Goal: Information Seeking & Learning: Learn about a topic

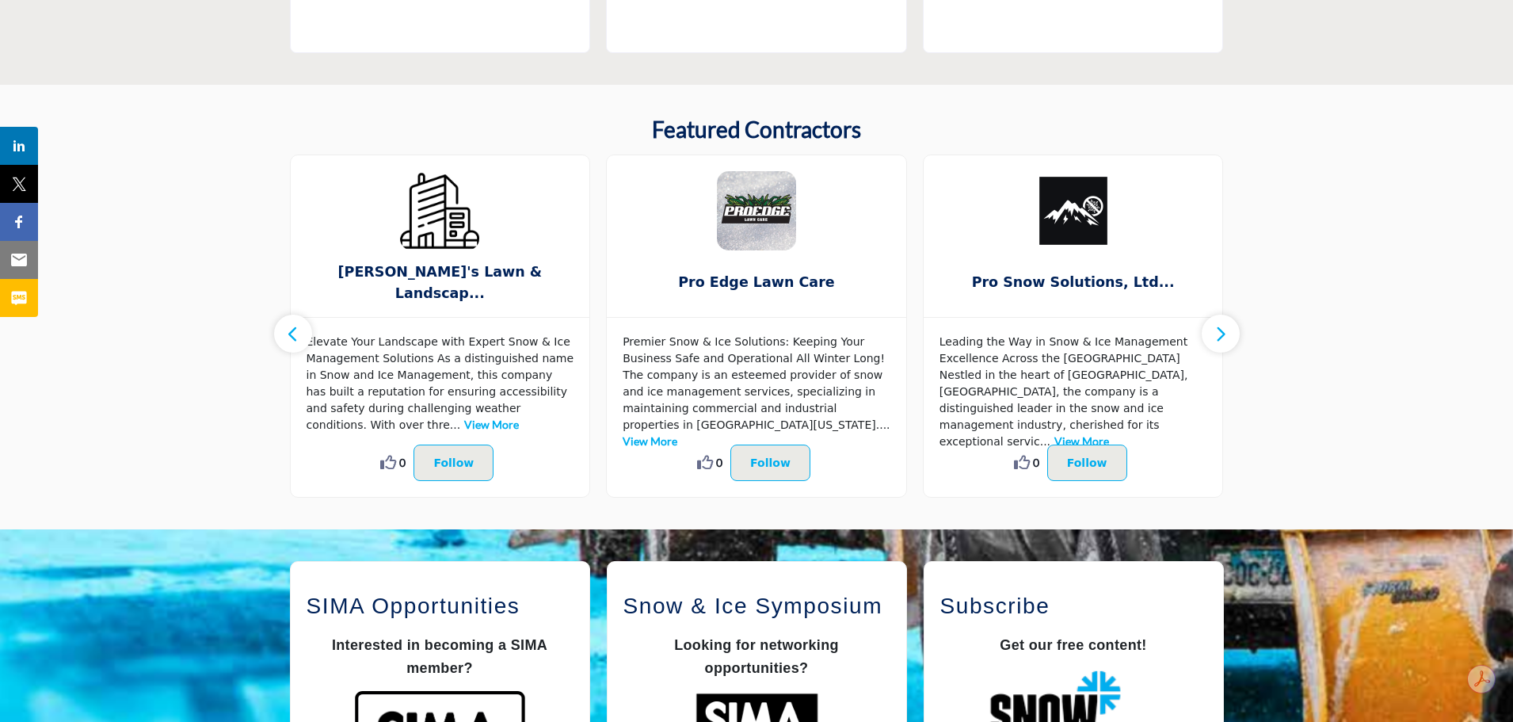
scroll to position [1288, 0]
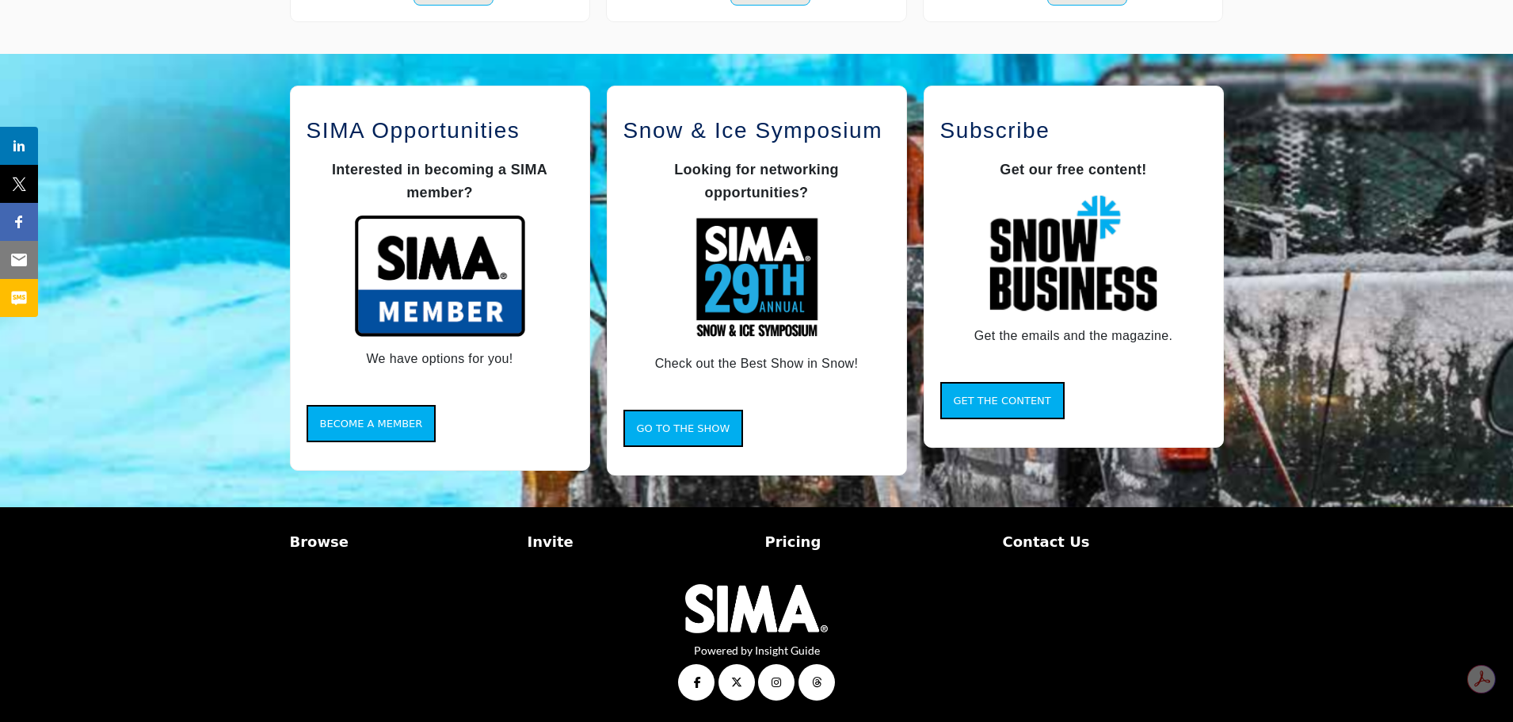
click at [540, 539] on p "Invite" at bounding box center [638, 541] width 221 height 21
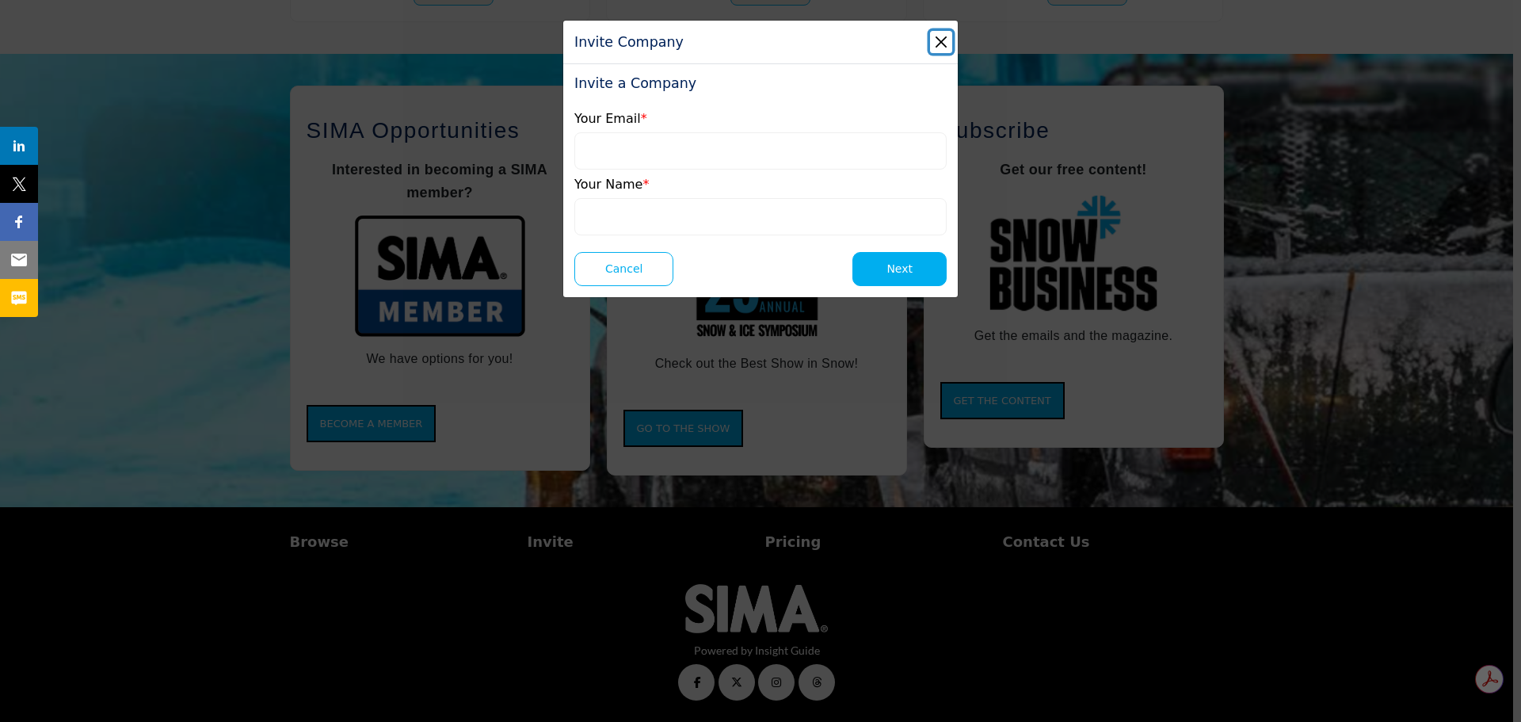
click at [943, 40] on button "Close" at bounding box center [941, 42] width 22 height 22
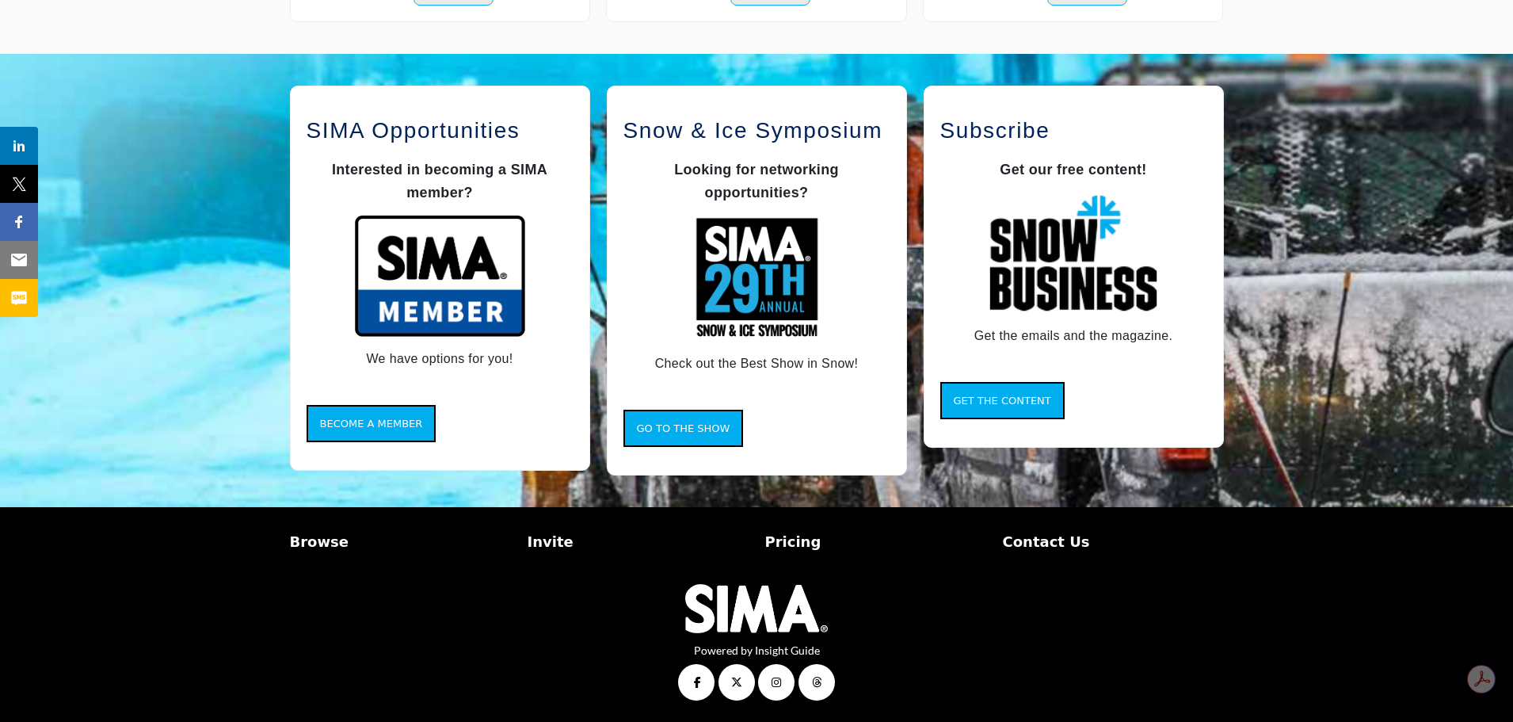
click at [789, 545] on p "Pricing" at bounding box center [875, 541] width 221 height 21
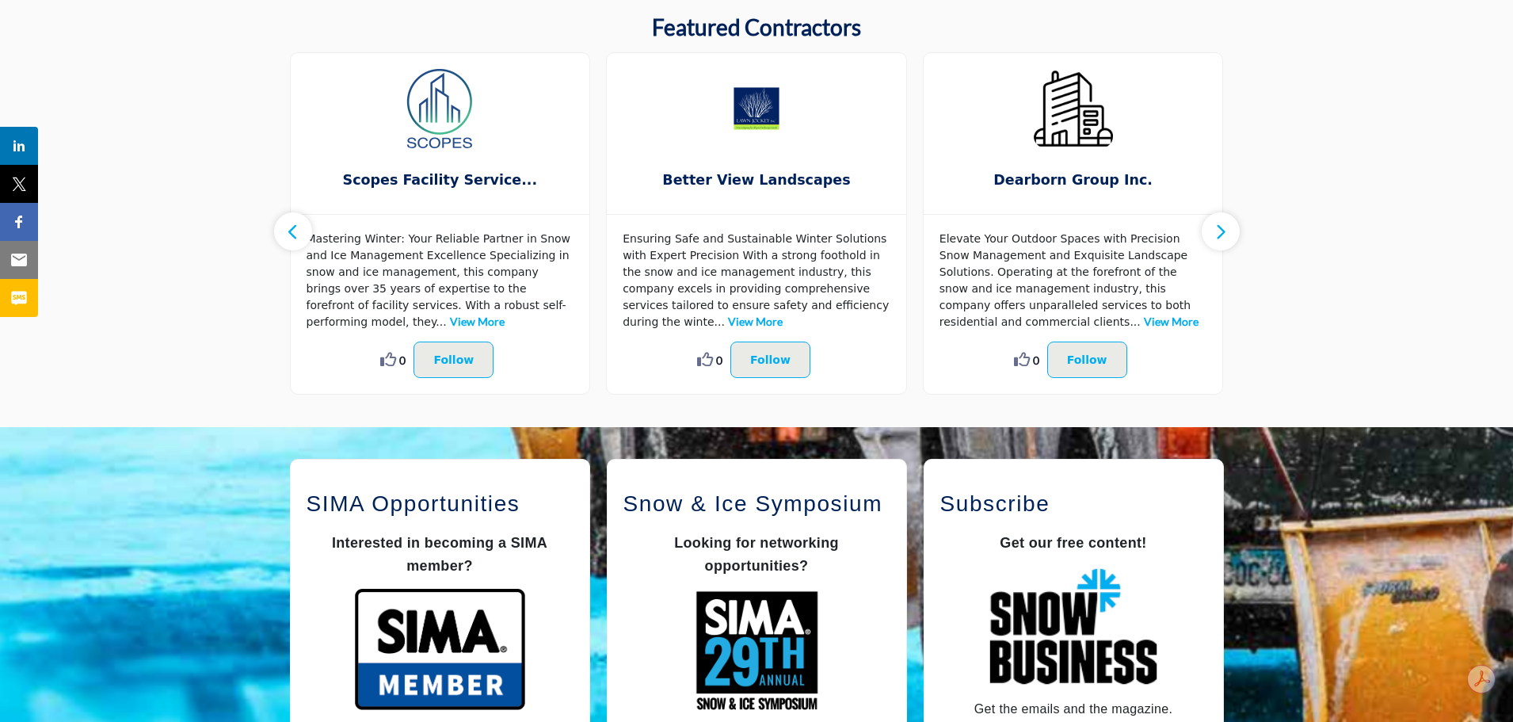
scroll to position [892, 0]
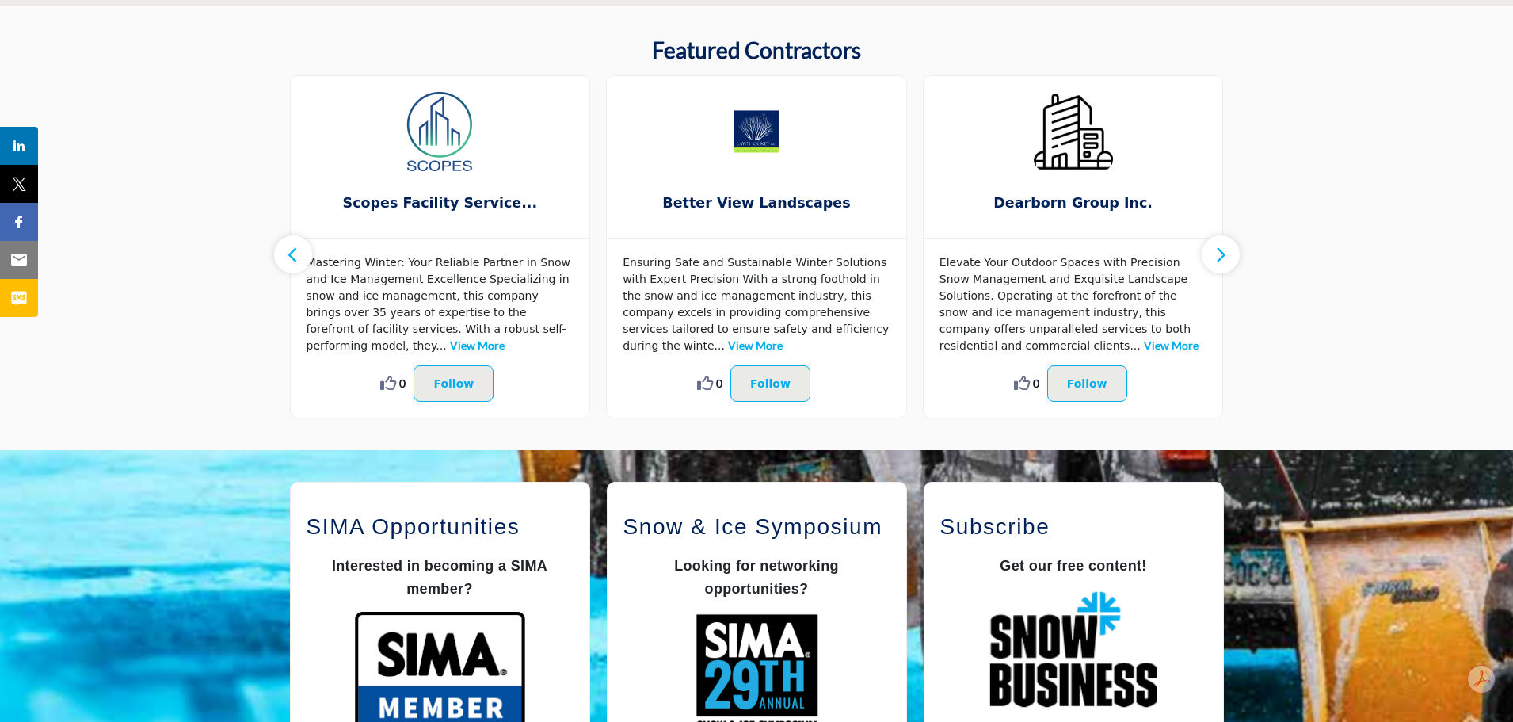
click at [292, 256] on icon "button" at bounding box center [293, 255] width 13 height 20
click at [1222, 264] on icon "button" at bounding box center [1220, 255] width 13 height 20
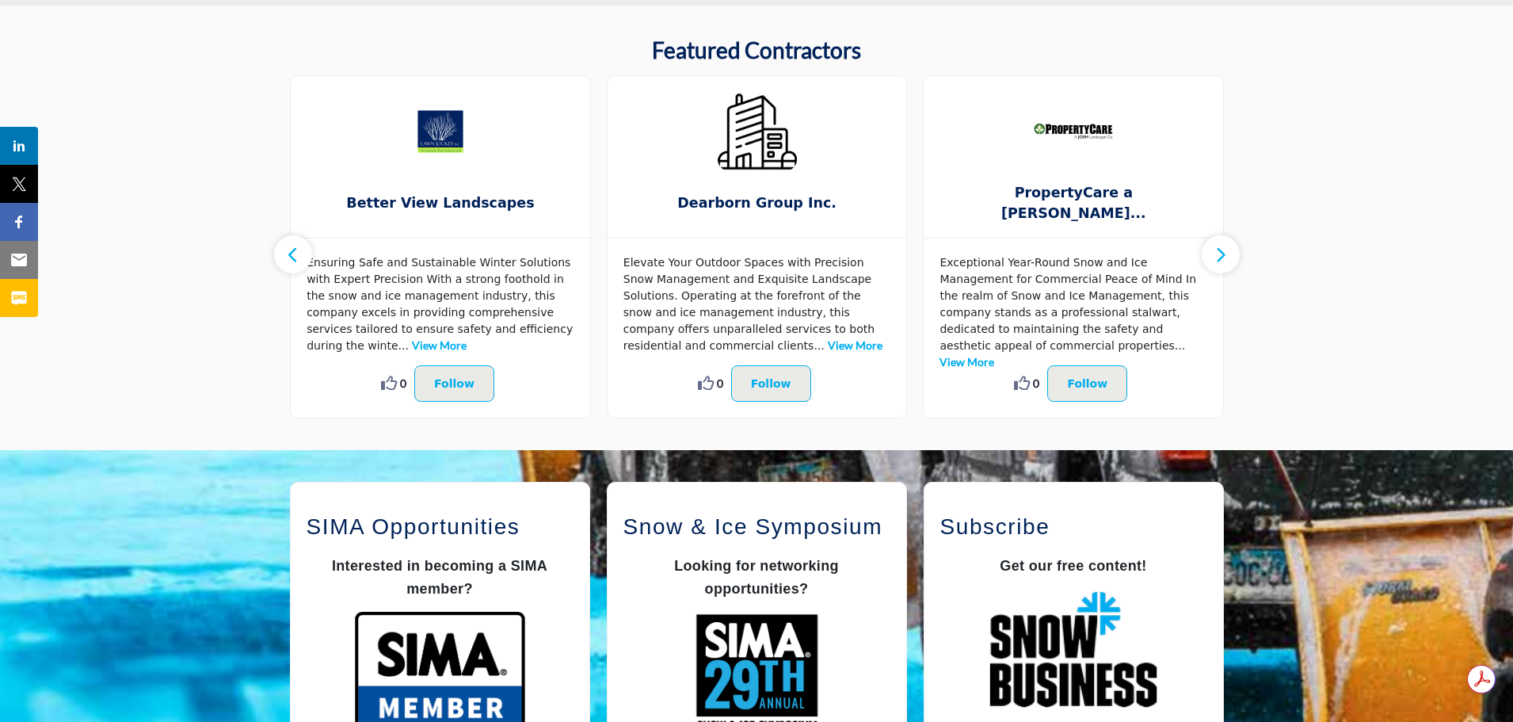
click at [1222, 254] on icon "button" at bounding box center [1220, 255] width 13 height 20
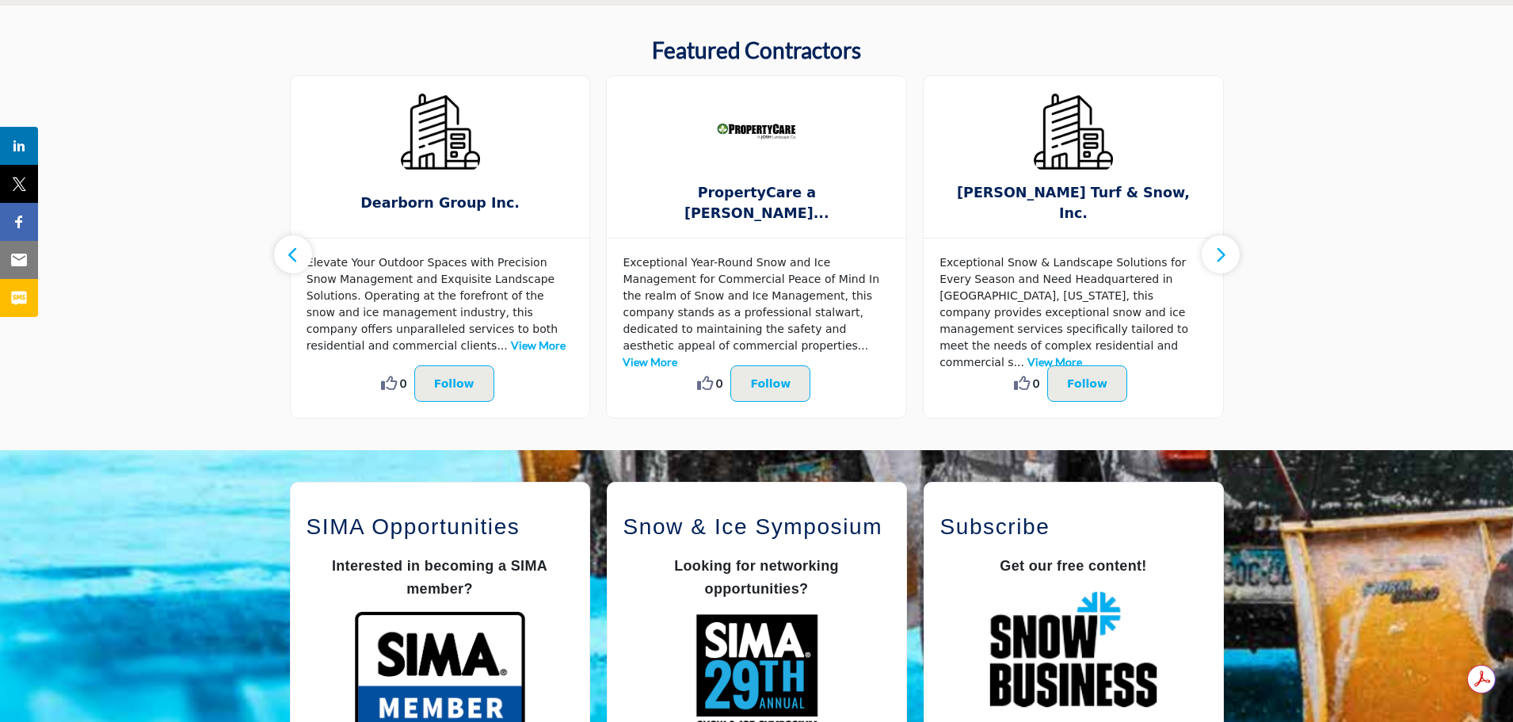
click at [1222, 254] on icon "button" at bounding box center [1220, 255] width 13 height 20
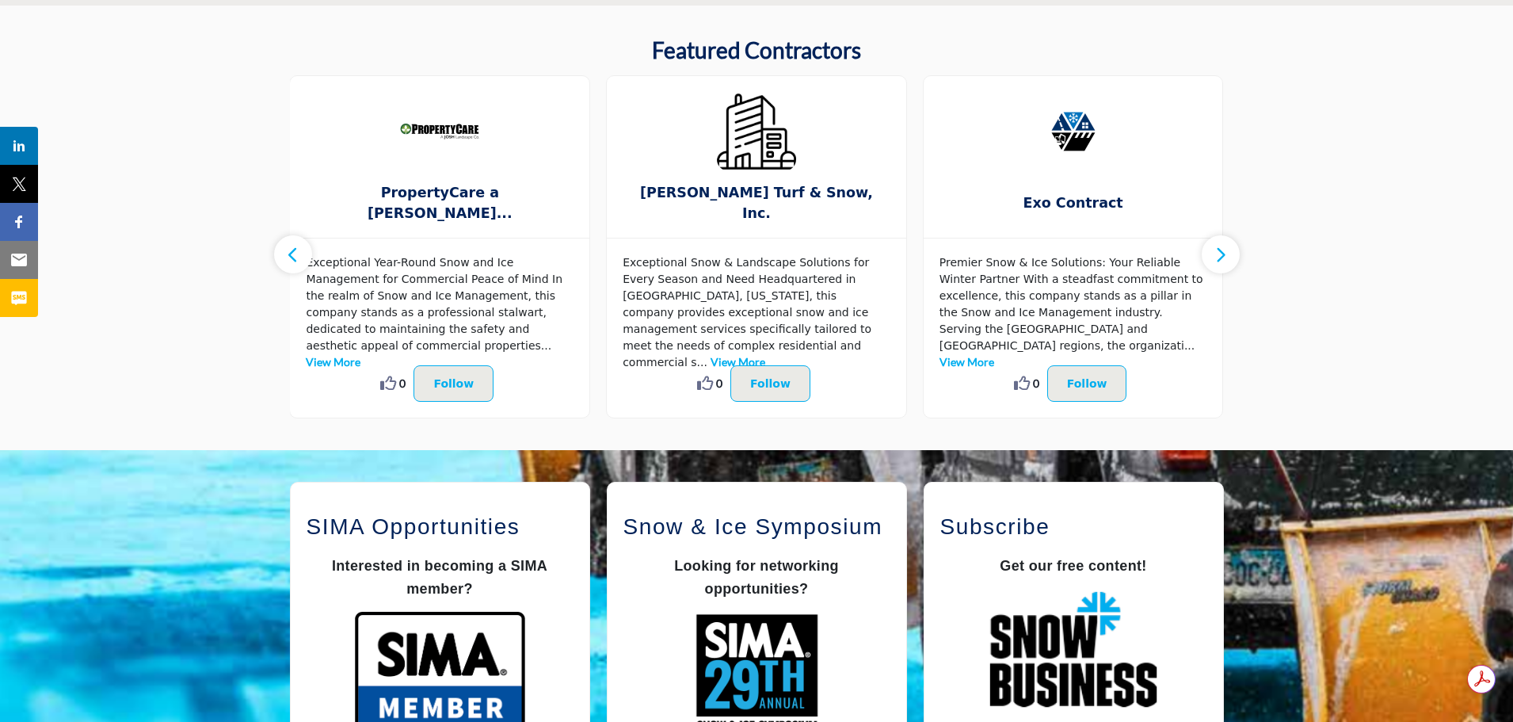
click at [1222, 254] on icon "button" at bounding box center [1220, 255] width 13 height 20
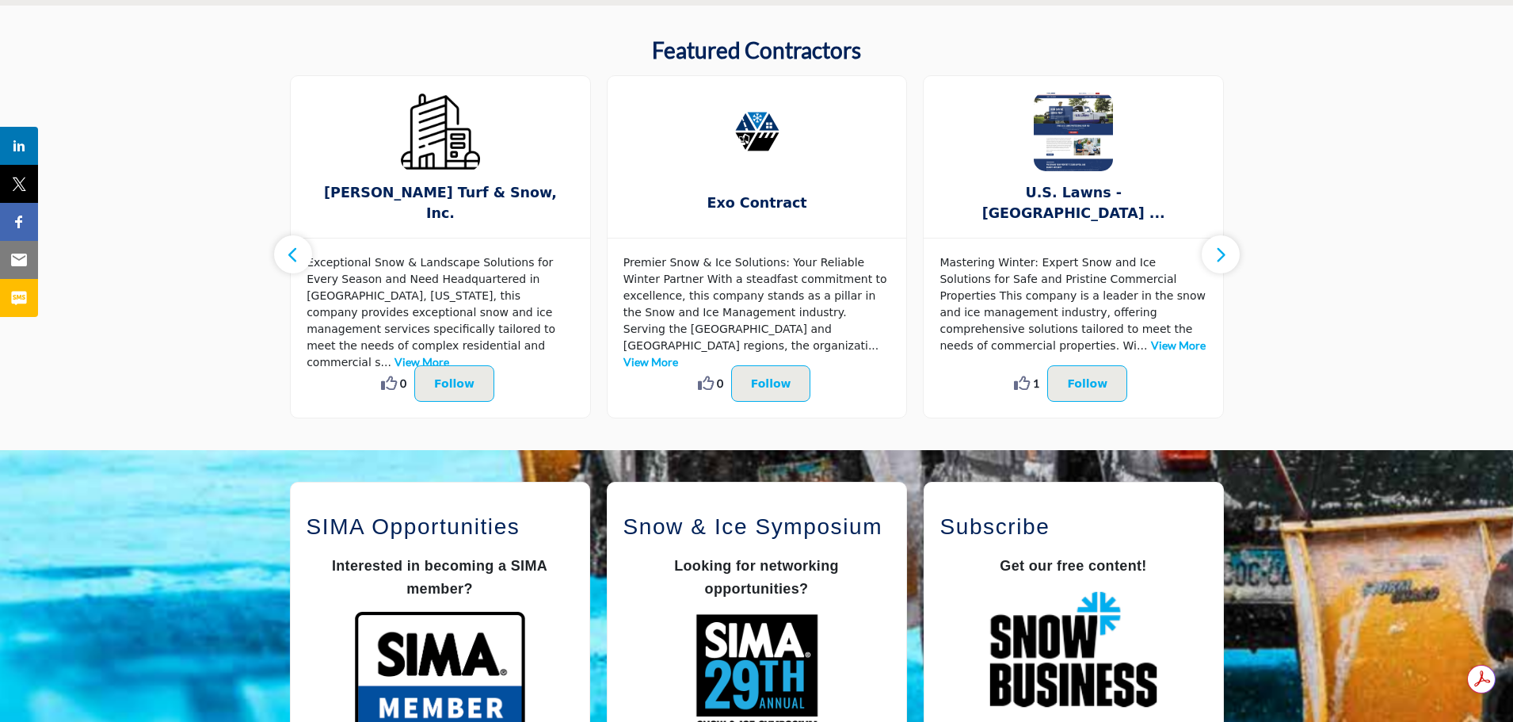
click at [1208, 250] on button "button" at bounding box center [1221, 254] width 38 height 38
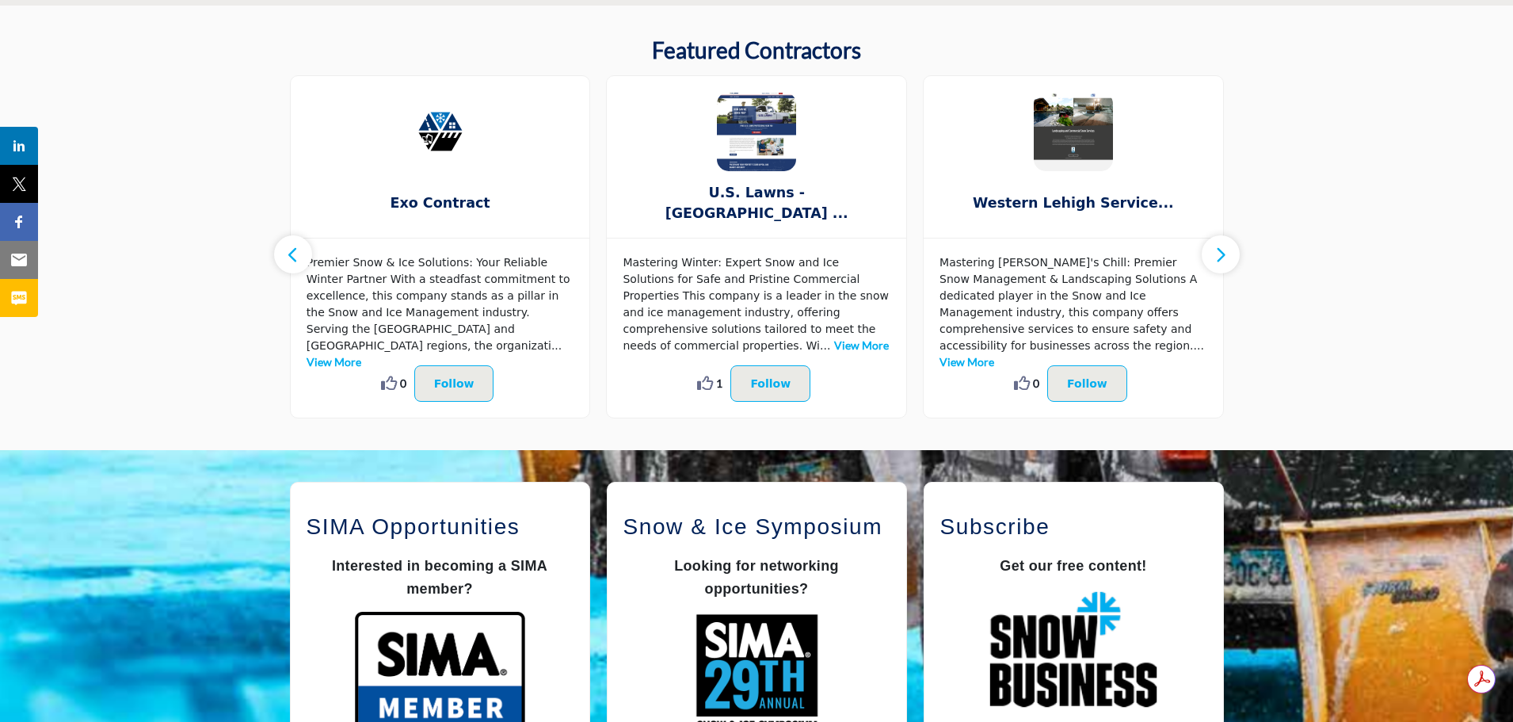
click at [994, 355] on link "View More" at bounding box center [967, 361] width 55 height 13
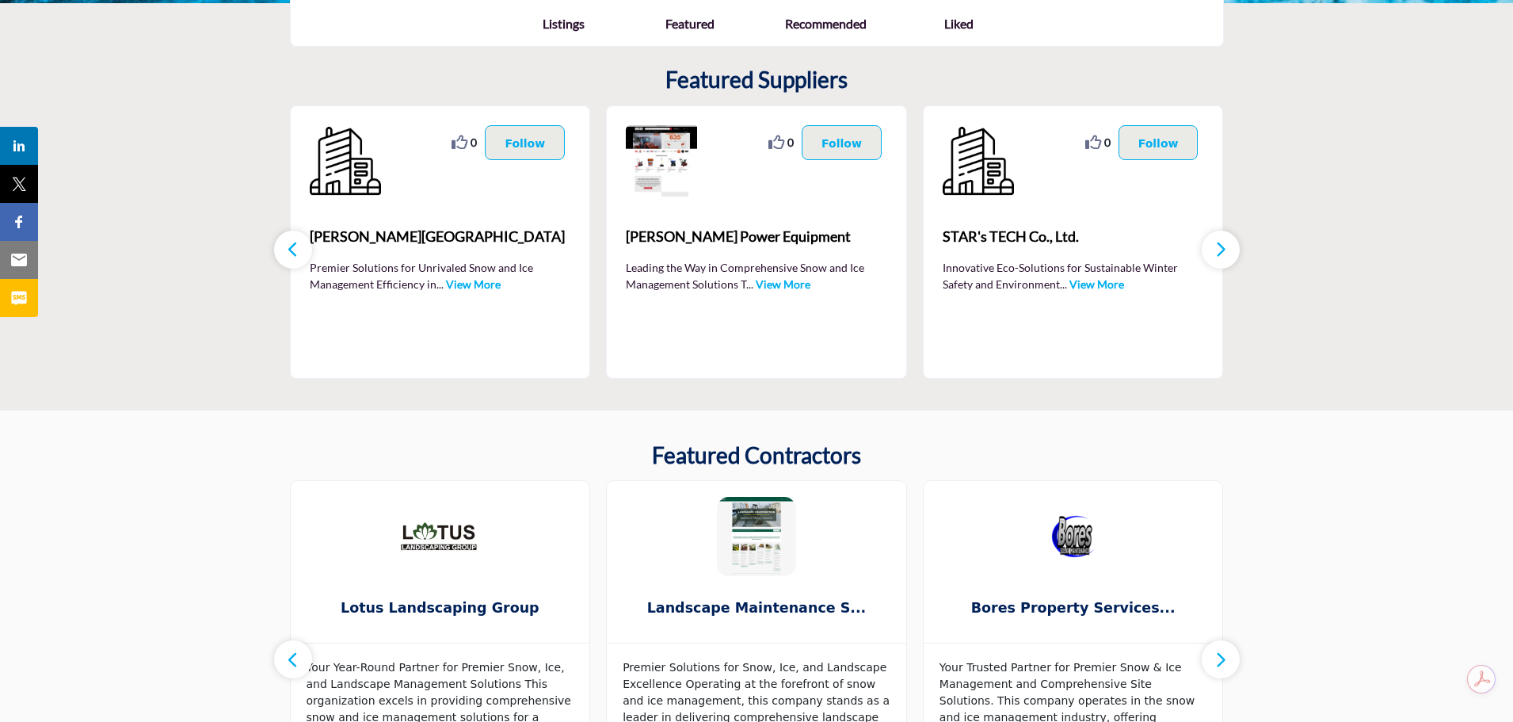
scroll to position [385, 0]
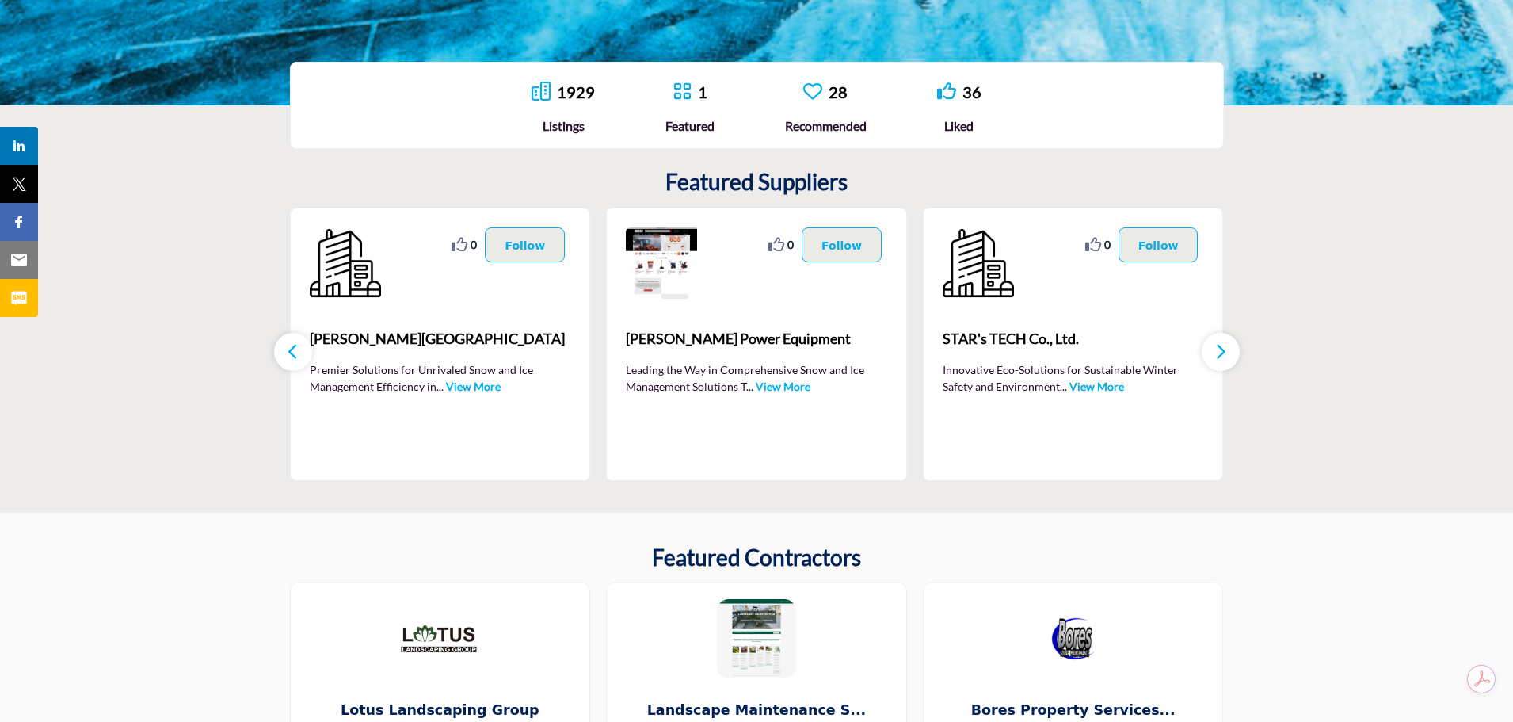
click at [565, 92] on link "1929" at bounding box center [576, 91] width 38 height 19
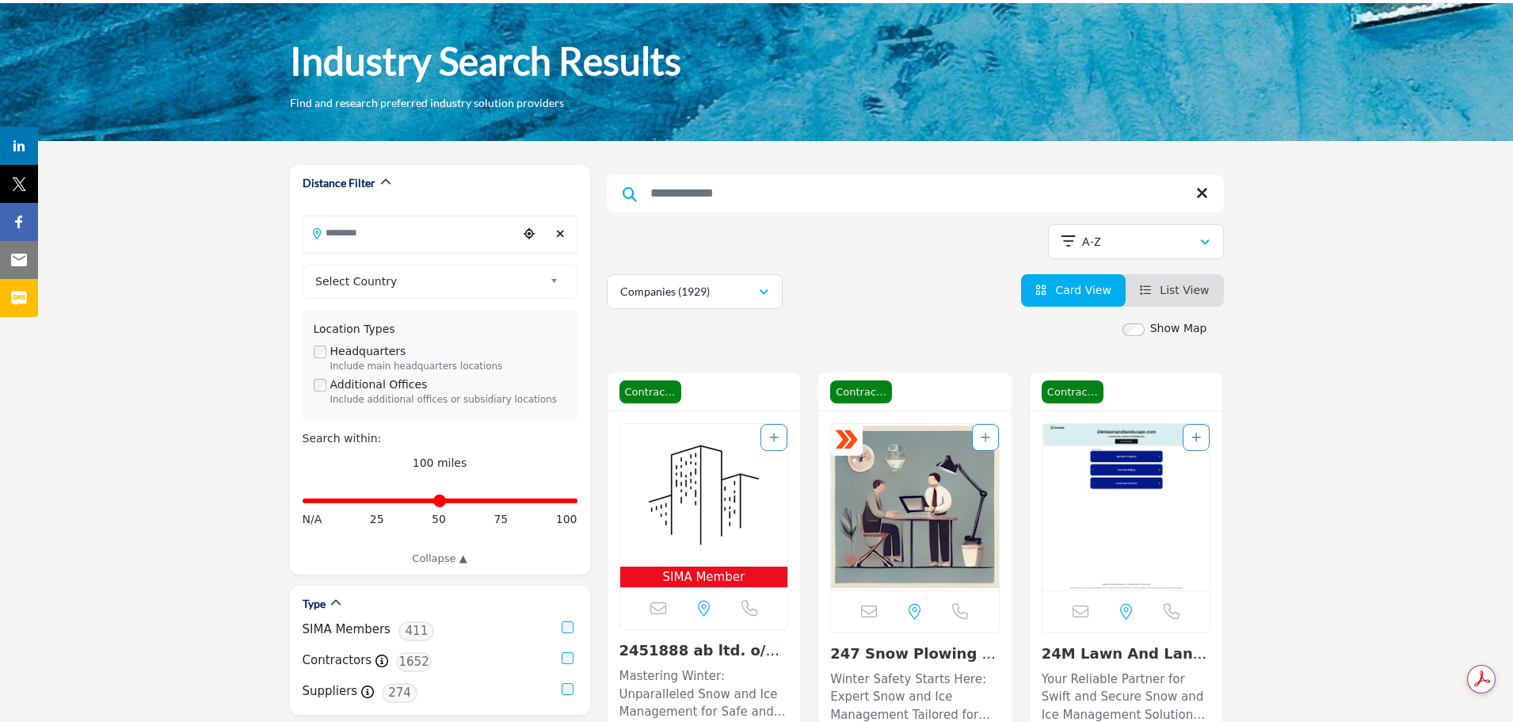
scroll to position [79, 0]
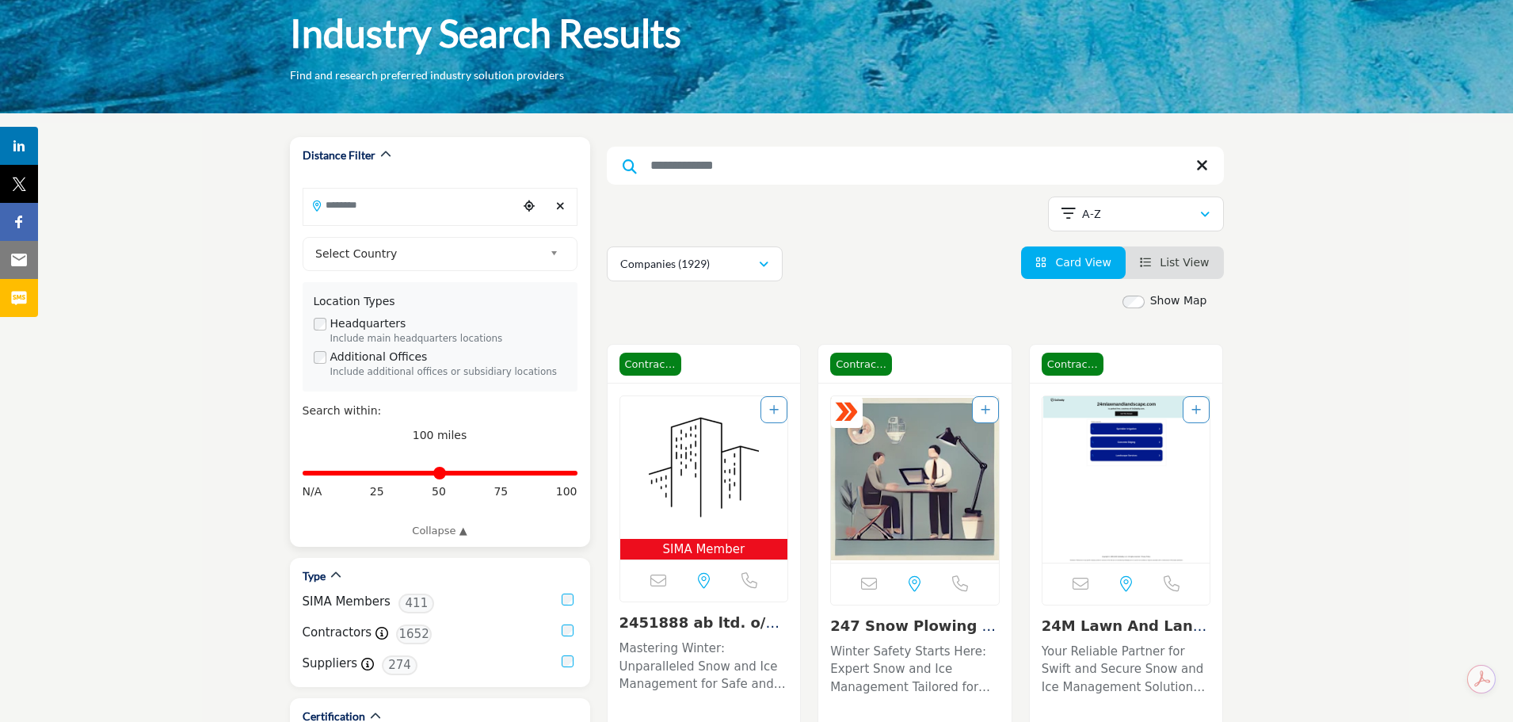
click at [409, 256] on span "Select Country" at bounding box center [429, 253] width 228 height 19
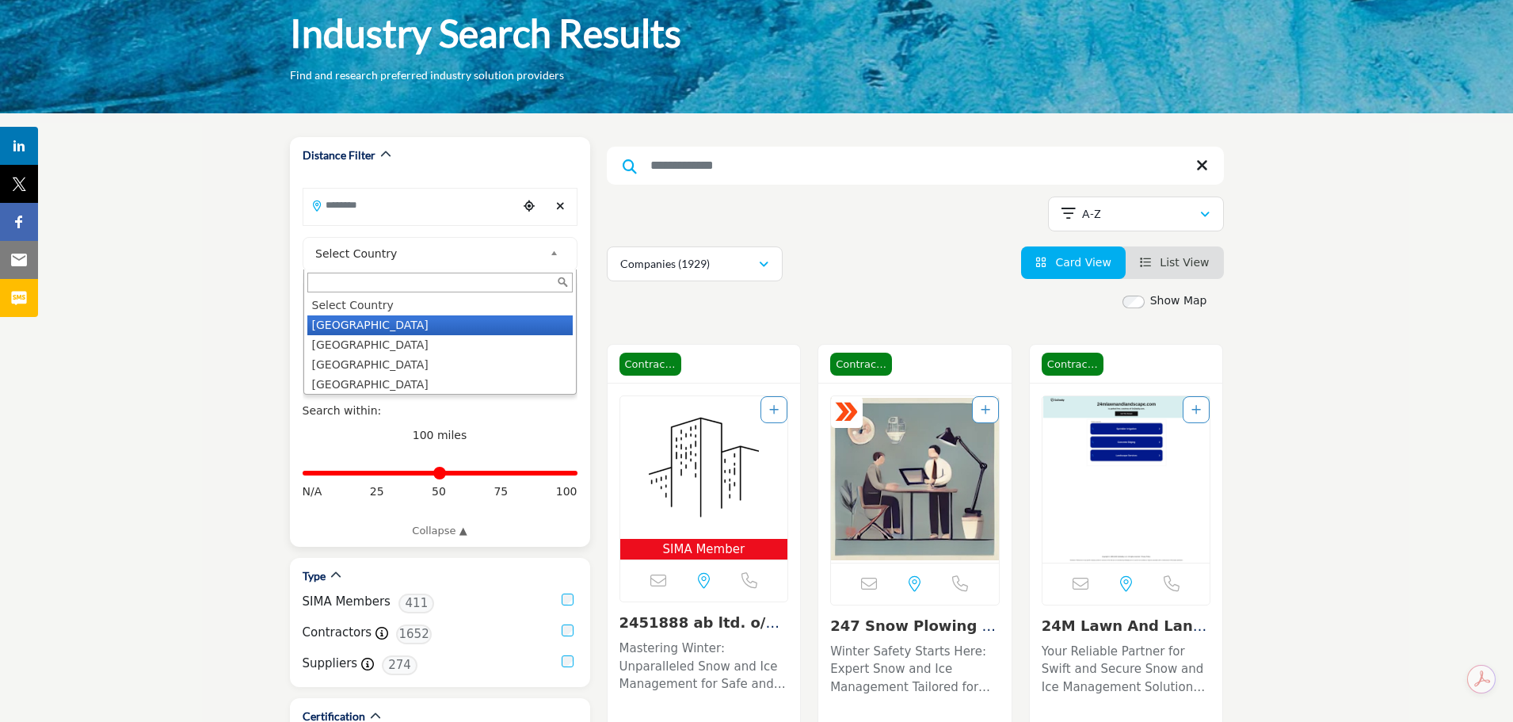
click at [348, 324] on li "[GEOGRAPHIC_DATA]" at bounding box center [439, 325] width 265 height 20
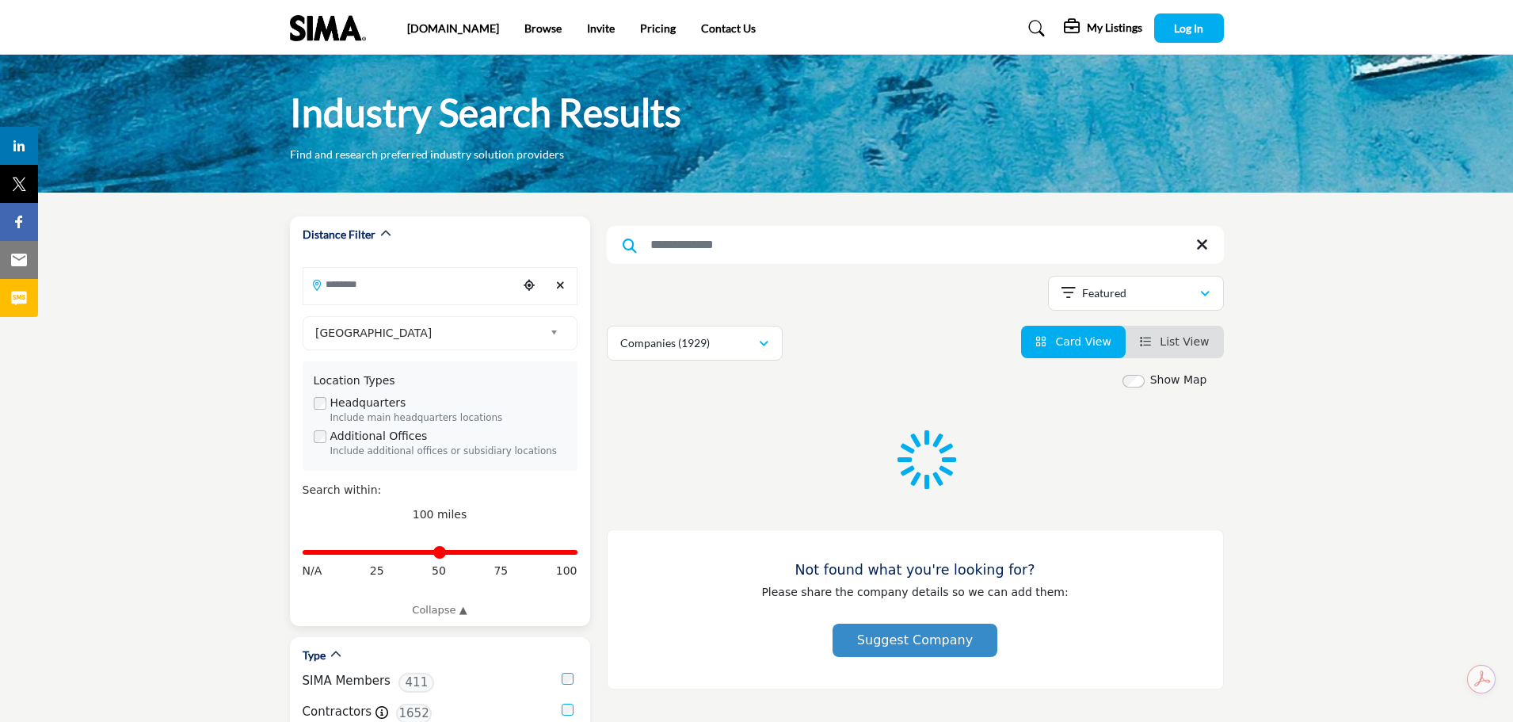
click at [343, 287] on input "Search Location" at bounding box center [410, 284] width 214 height 31
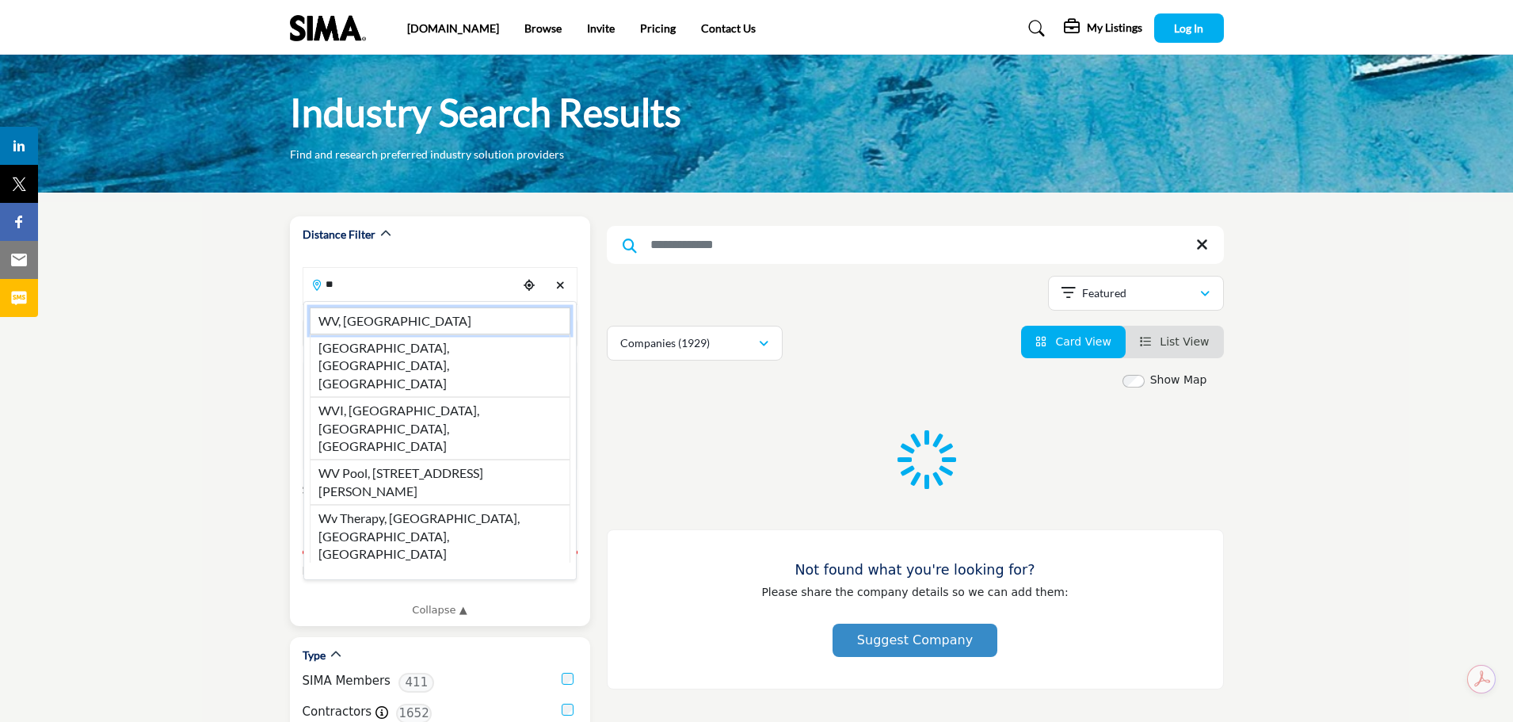
click at [360, 324] on li "WV, [GEOGRAPHIC_DATA]" at bounding box center [440, 320] width 261 height 27
type input "*******"
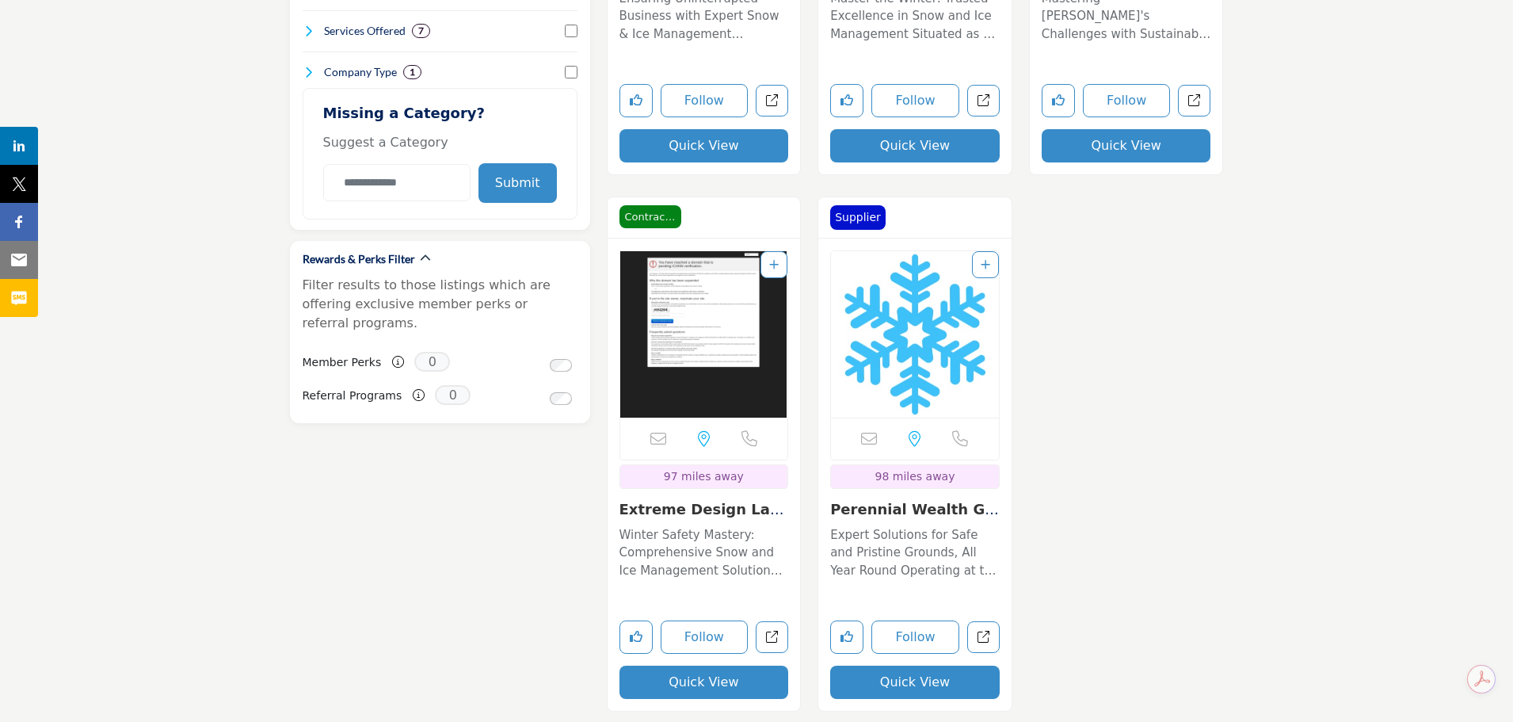
scroll to position [1426, 0]
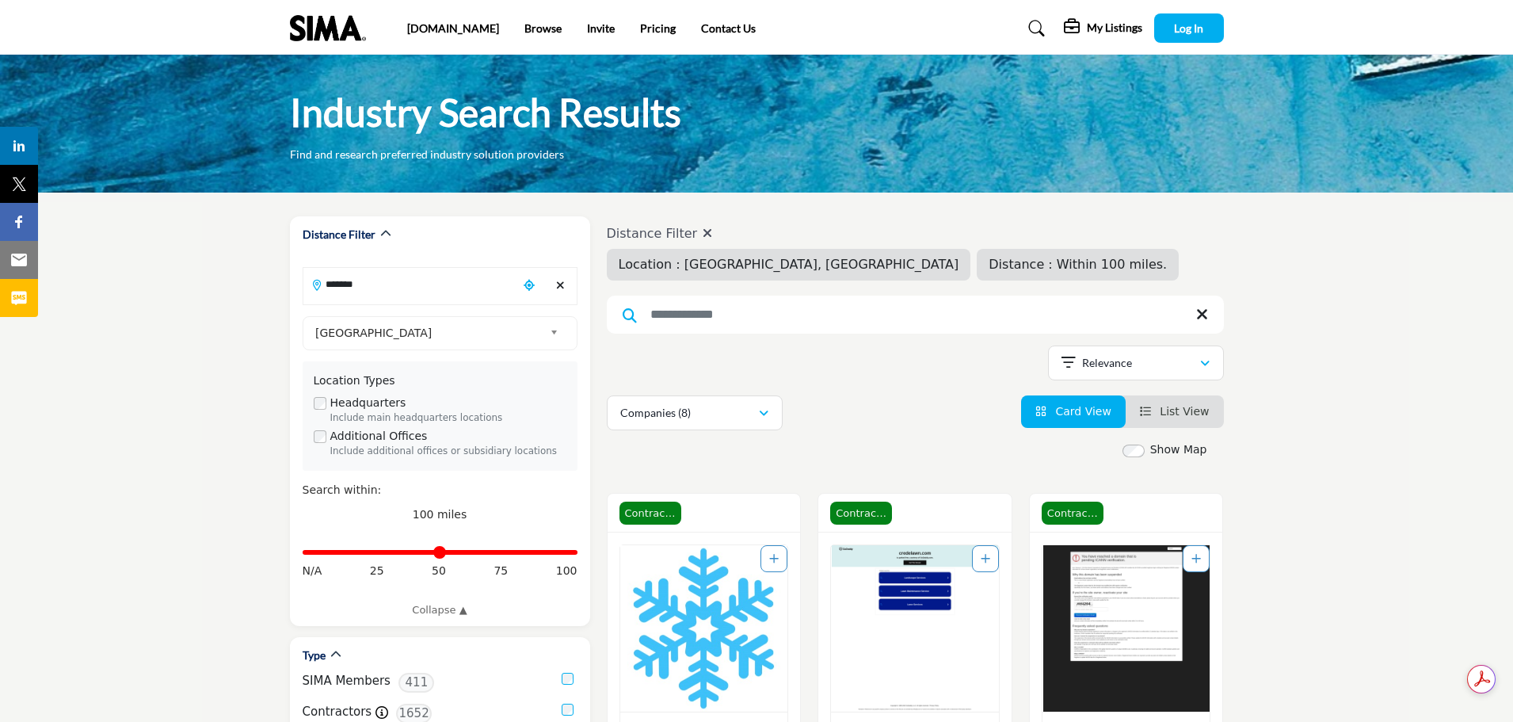
click at [1180, 402] on li "List View" at bounding box center [1175, 411] width 98 height 32
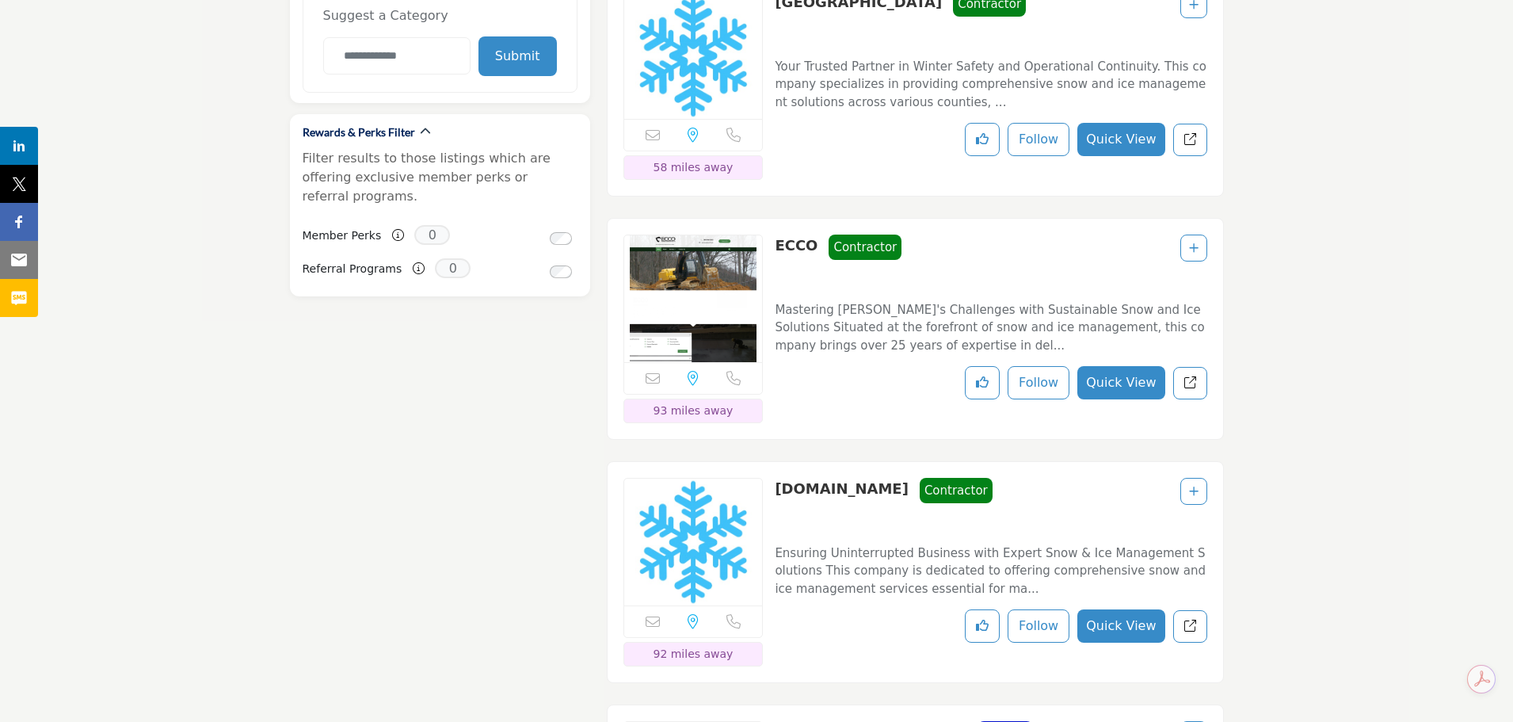
scroll to position [1664, 0]
